Goal: Find specific page/section: Find specific page/section

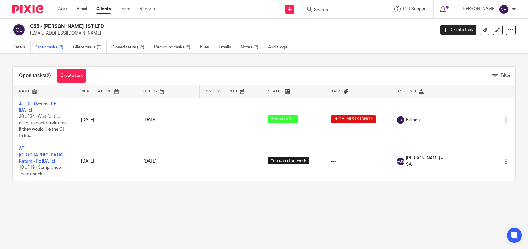
click at [332, 10] on input "Search" at bounding box center [341, 10] width 56 height 6
paste input "CROSSY PRODUCTIONS LTD"
type input "CROSSY PRODUCTIONS LTD"
click button "submit" at bounding box center [0, 0] width 0 height 0
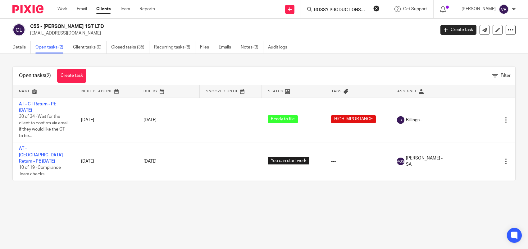
scroll to position [0, 0]
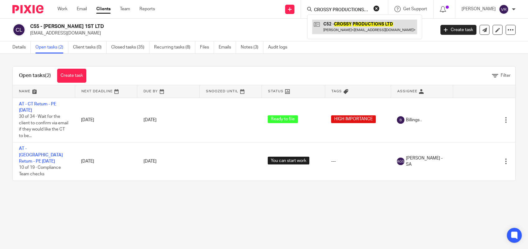
click at [344, 31] on link at bounding box center [364, 27] width 105 height 14
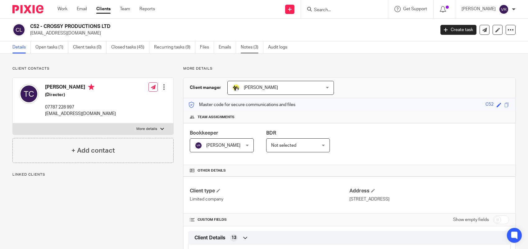
click at [253, 46] on link "Notes (3)" at bounding box center [251, 47] width 23 height 12
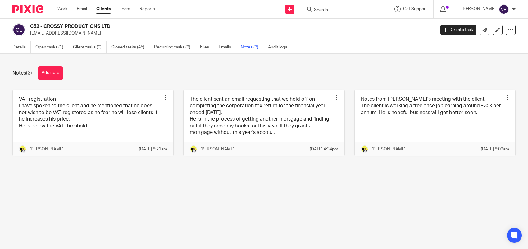
click at [40, 48] on link "Open tasks (1)" at bounding box center [51, 47] width 33 height 12
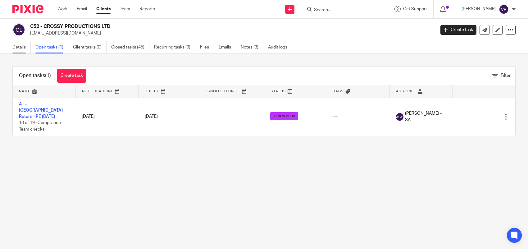
click at [17, 47] on link "Details" at bounding box center [21, 47] width 18 height 12
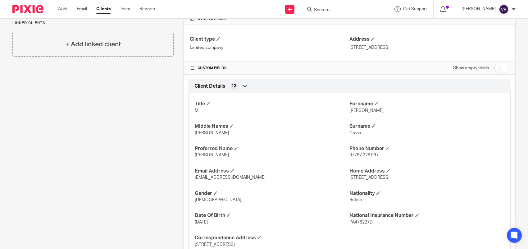
scroll to position [146, 0]
